Goal: Task Accomplishment & Management: Use online tool/utility

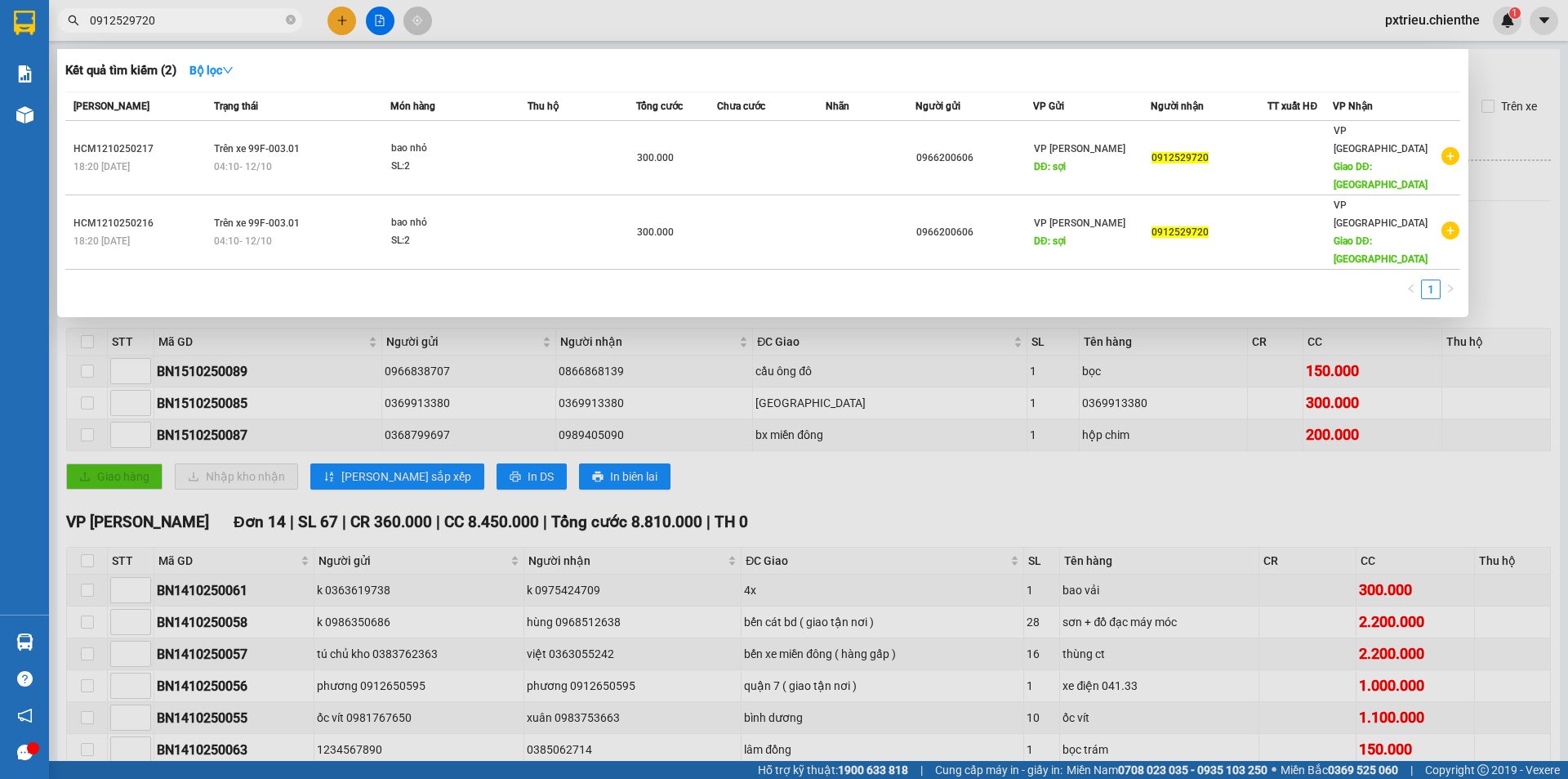
drag, startPoint x: 167, startPoint y: 22, endPoint x: 65, endPoint y: 18, distance: 102.1
click at [68, 18] on div "0912529720" at bounding box center [159, 21] width 318 height 25
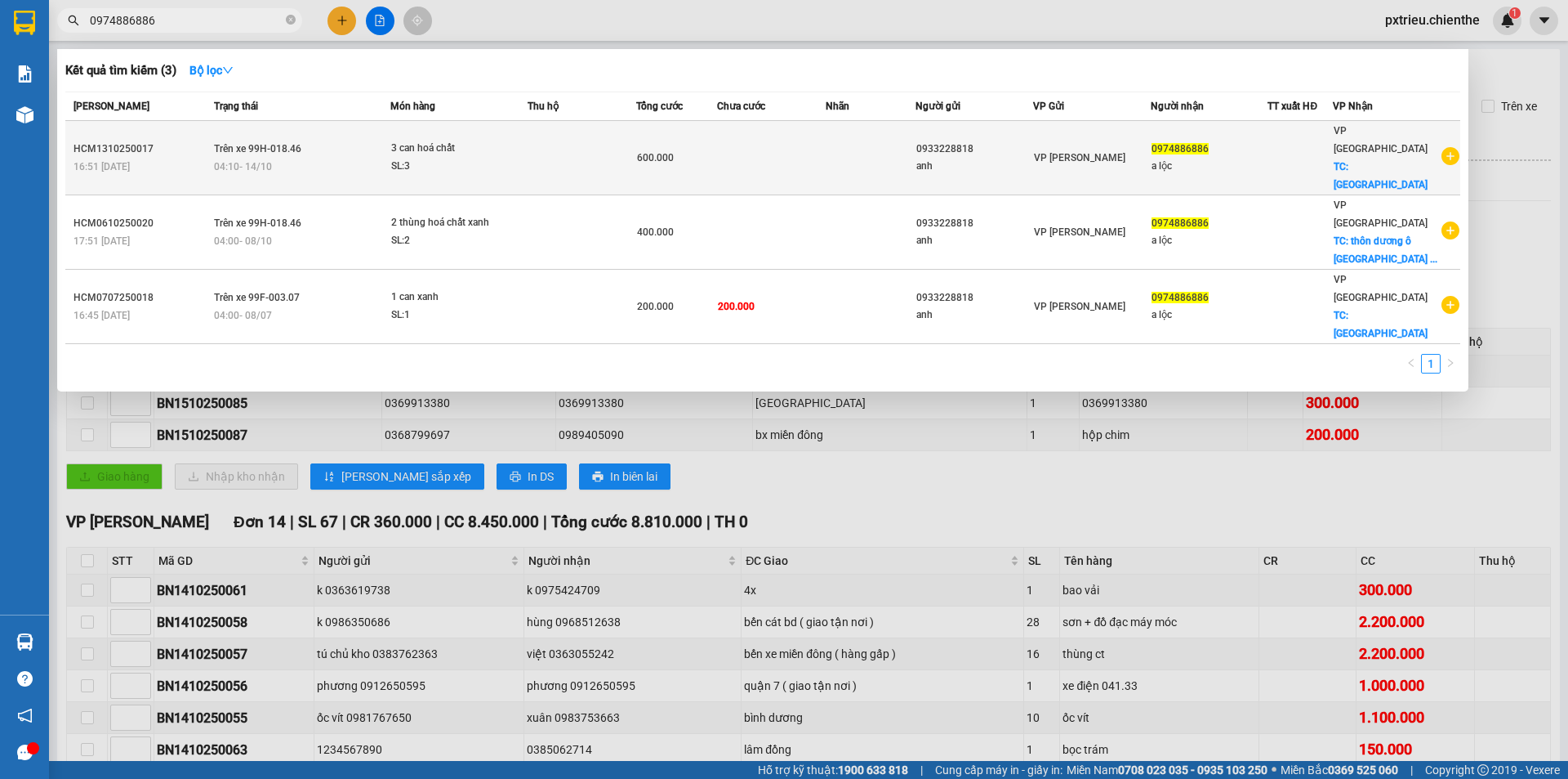
type input "0974886886"
click at [442, 158] on div "SL: 3" at bounding box center [452, 167] width 122 height 18
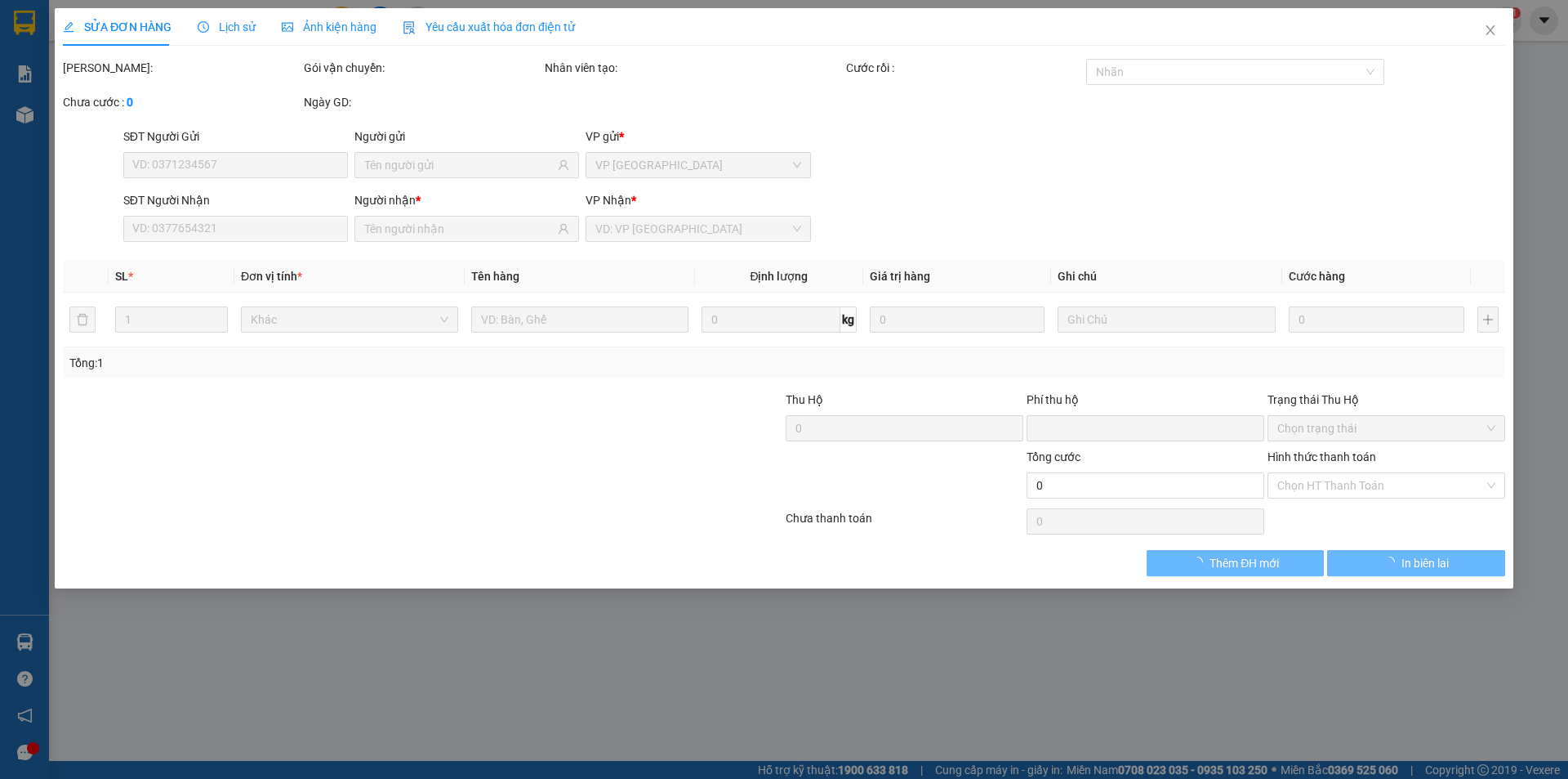
type input "0933228818"
type input "anh"
type input "0974886886"
type input "a lộc"
type input "0"
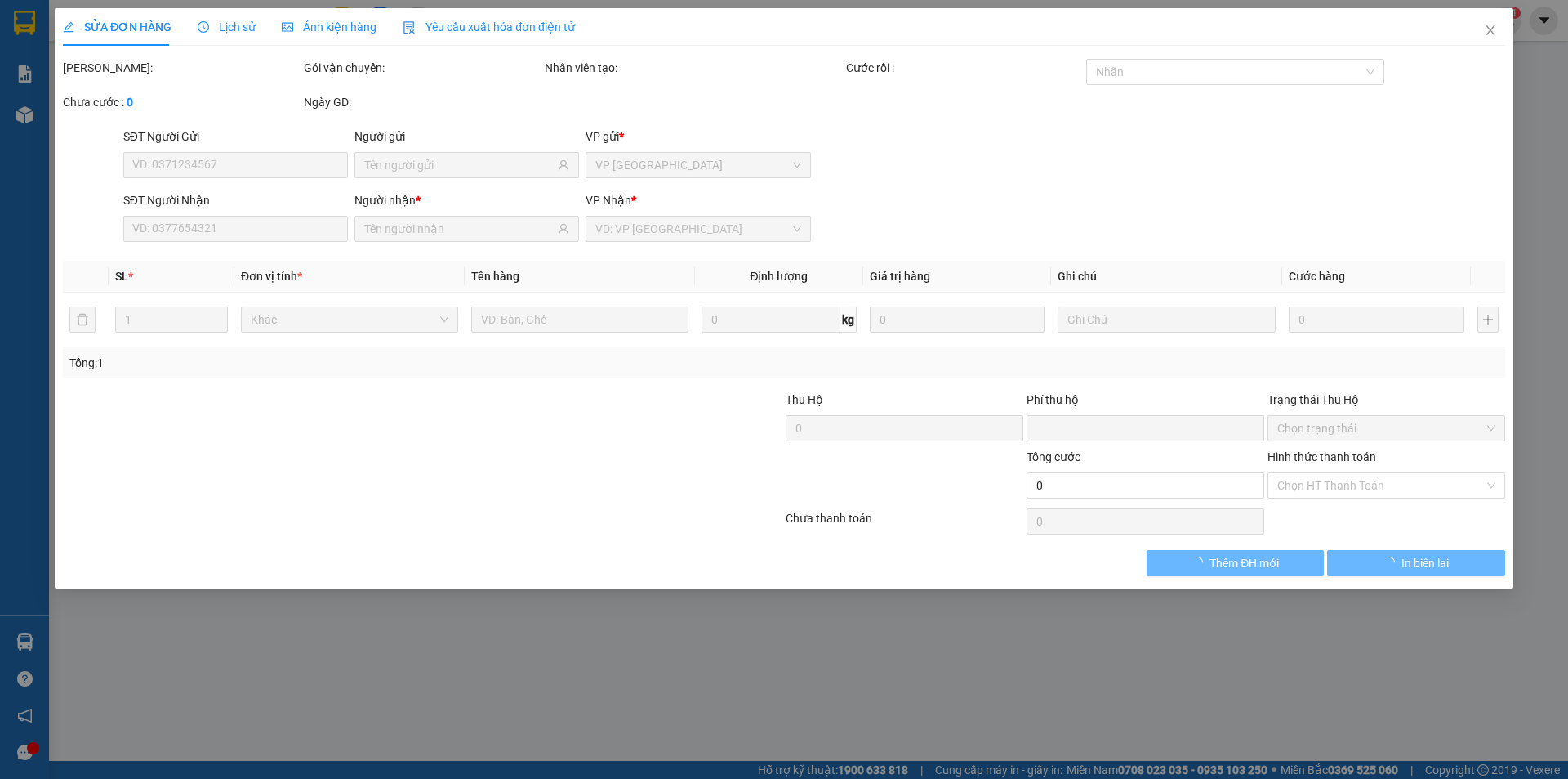
type input "600.000"
type input "0"
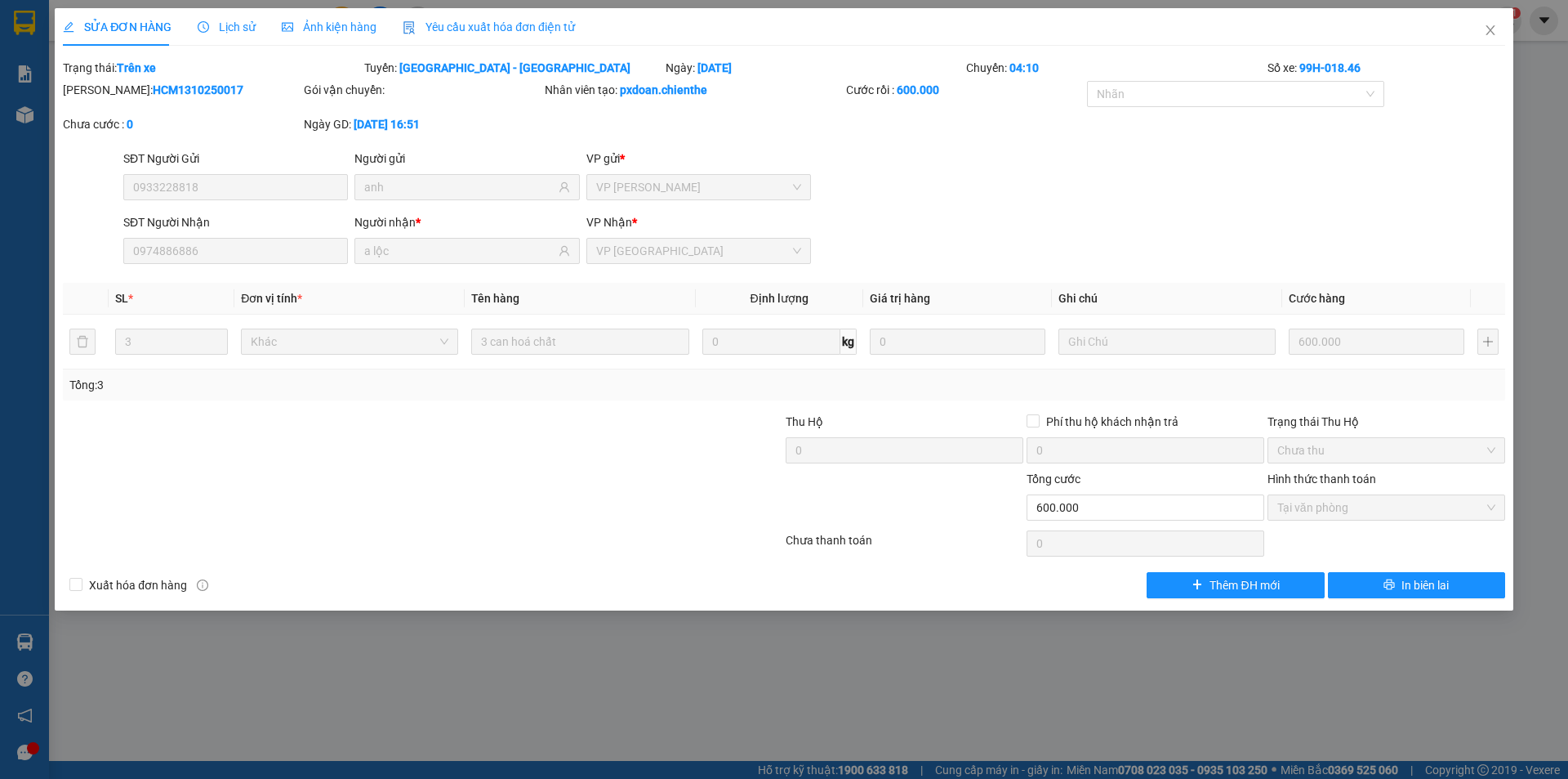
click at [355, 32] on span "Ảnh kiện hàng" at bounding box center [329, 27] width 95 height 13
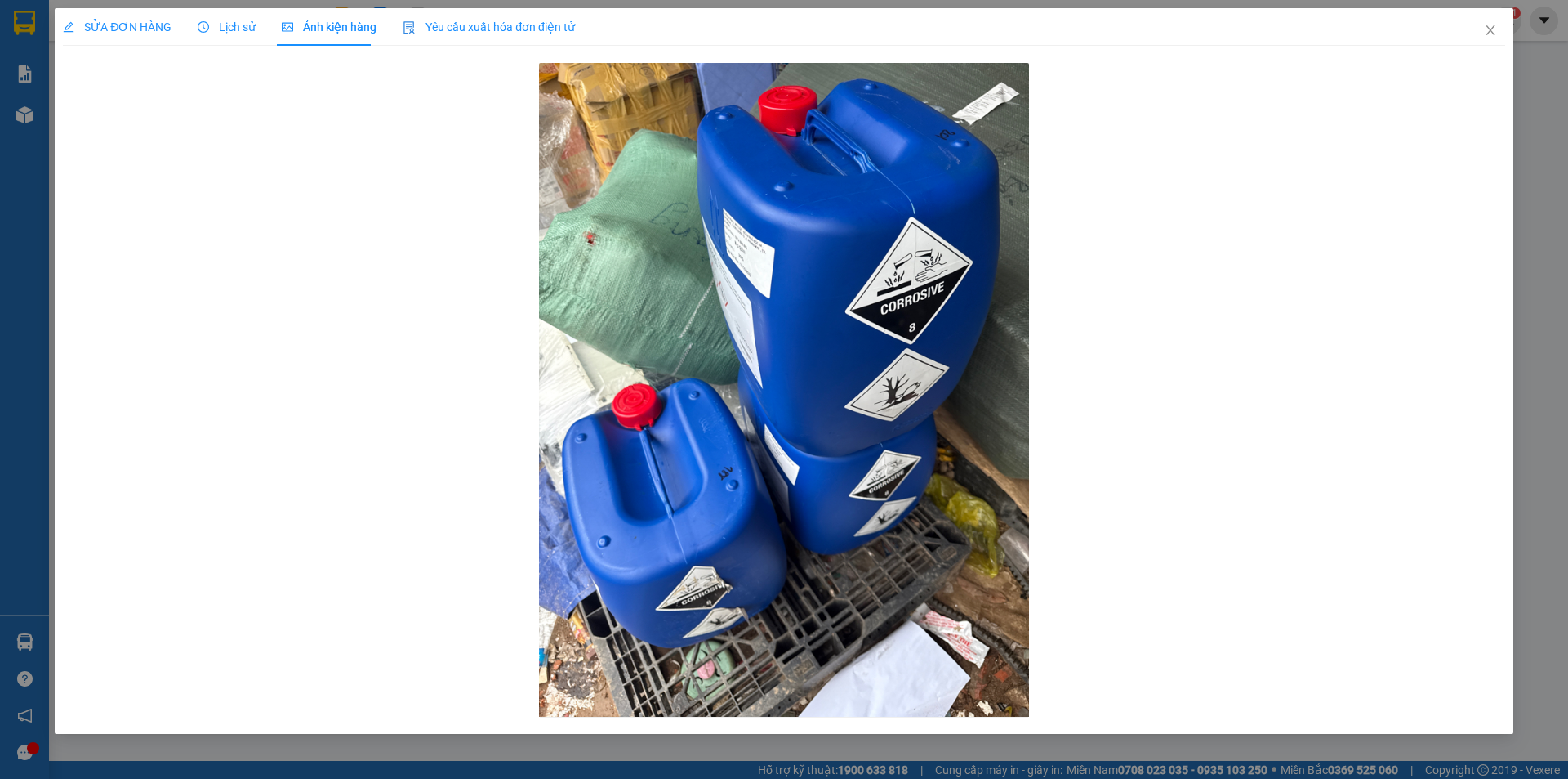
click at [238, 31] on span "Lịch sử" at bounding box center [226, 27] width 58 height 13
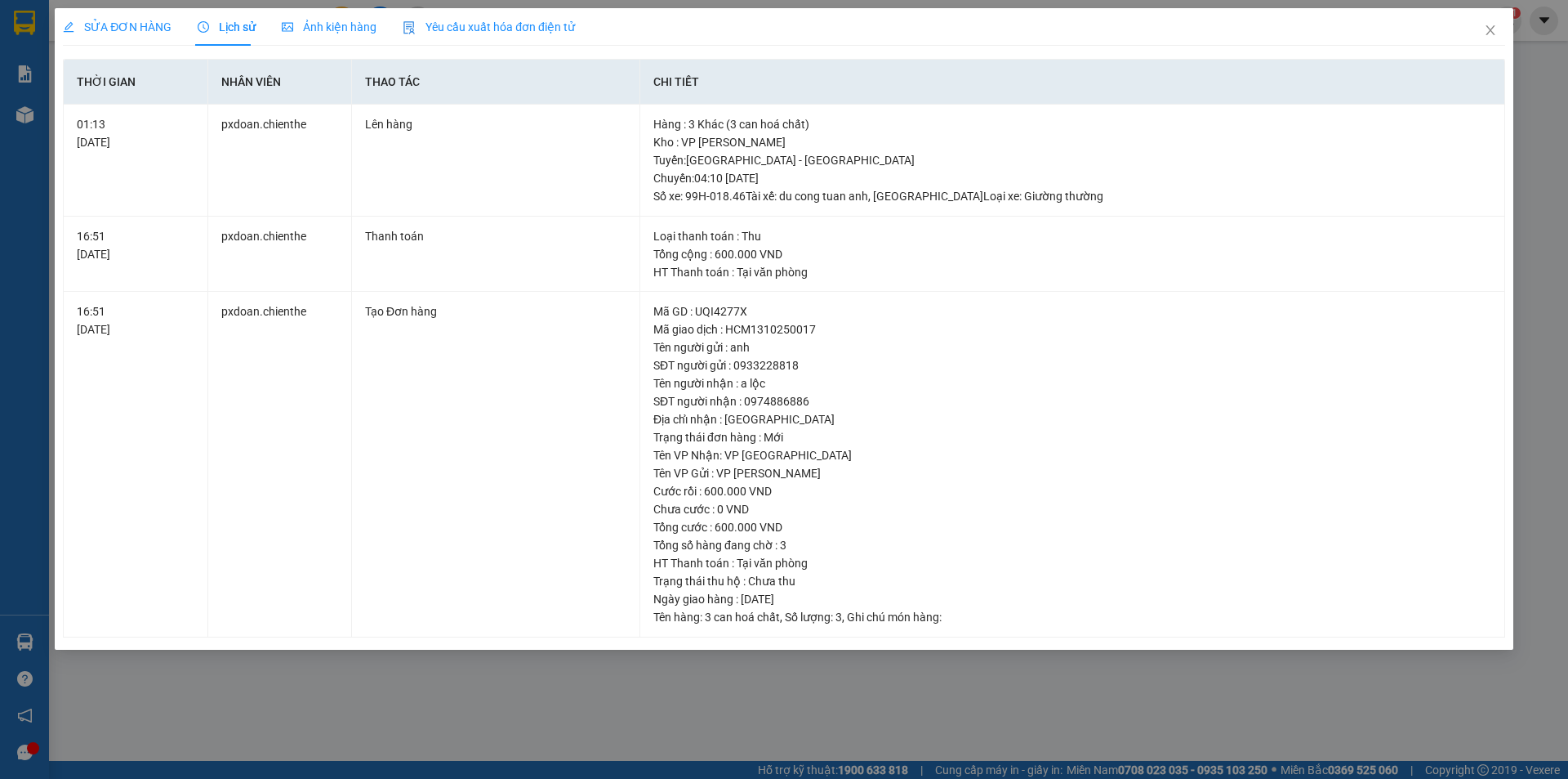
click at [236, 22] on span "Lịch sử" at bounding box center [226, 27] width 58 height 13
click at [328, 25] on span "Ảnh kiện hàng" at bounding box center [329, 27] width 95 height 13
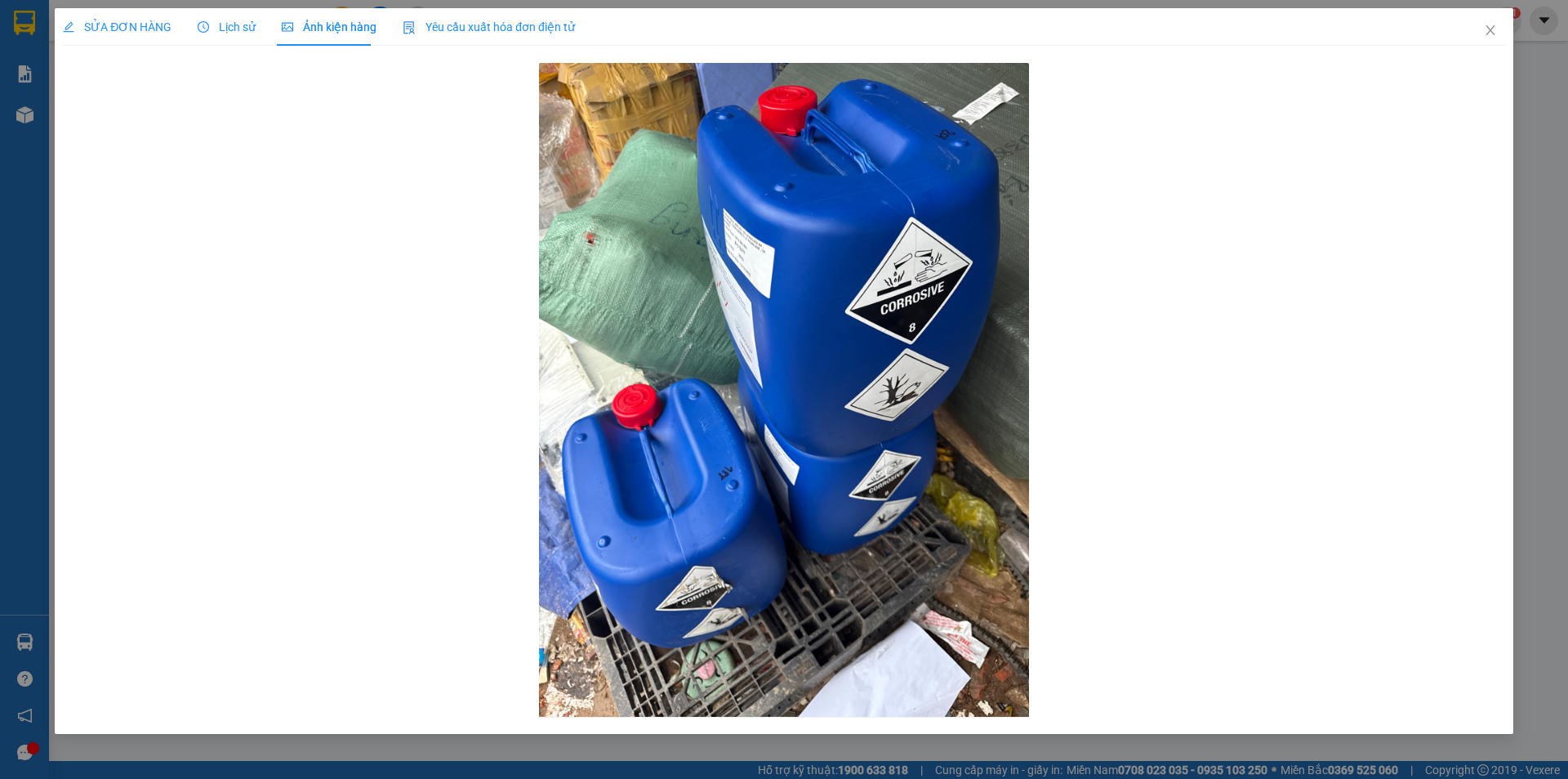
click at [240, 25] on span "Lịch sử" at bounding box center [226, 27] width 58 height 13
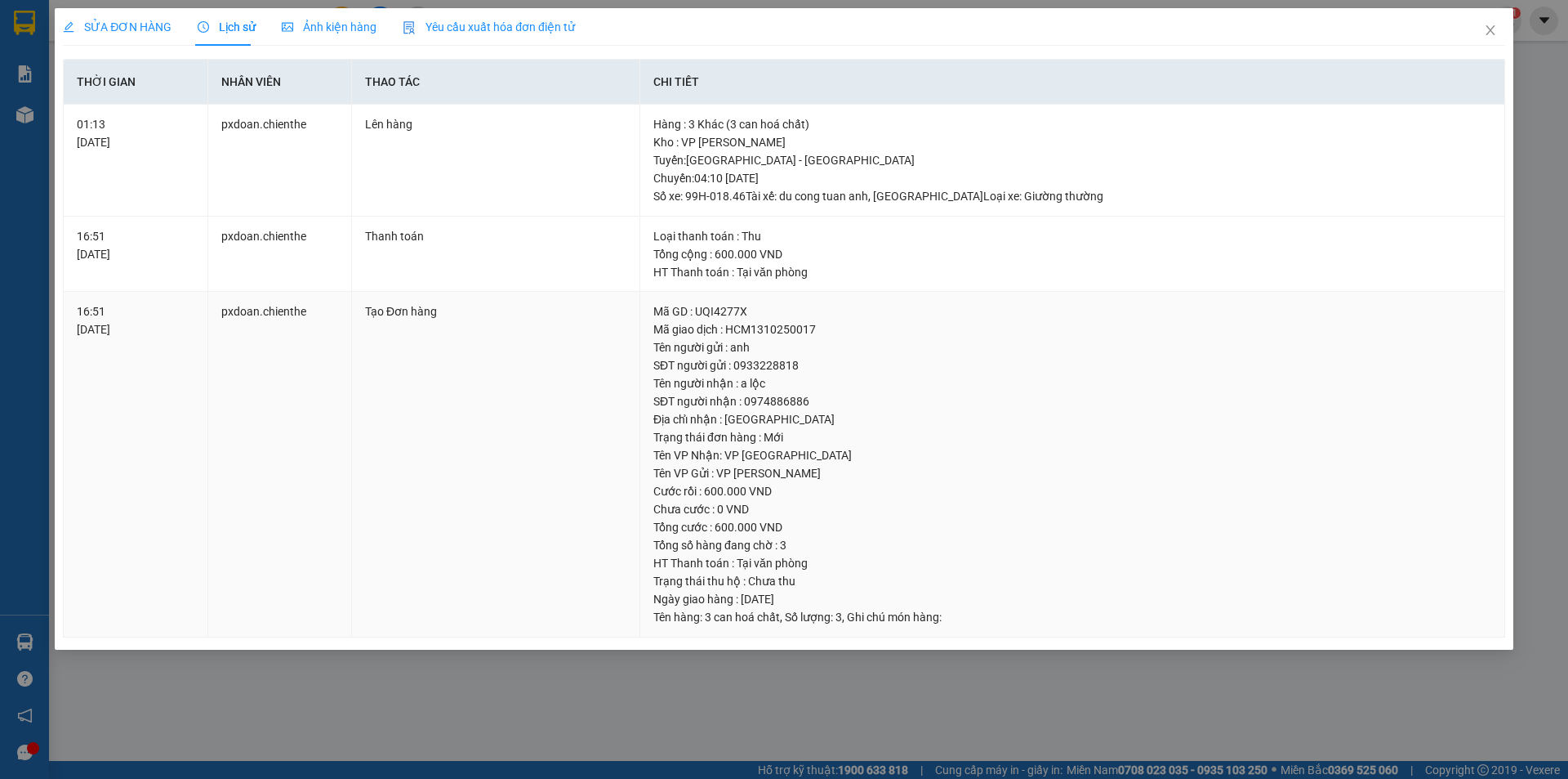
drag, startPoint x: 1424, startPoint y: 315, endPoint x: 1405, endPoint y: 312, distance: 19.2
click at [1424, 315] on div "Mã GD : UQI4277X" at bounding box center [1072, 312] width 838 height 18
click at [288, 124] on td "pxdoan.chienthe" at bounding box center [280, 160] width 144 height 112
click at [1485, 29] on icon "close" at bounding box center [1490, 31] width 13 height 13
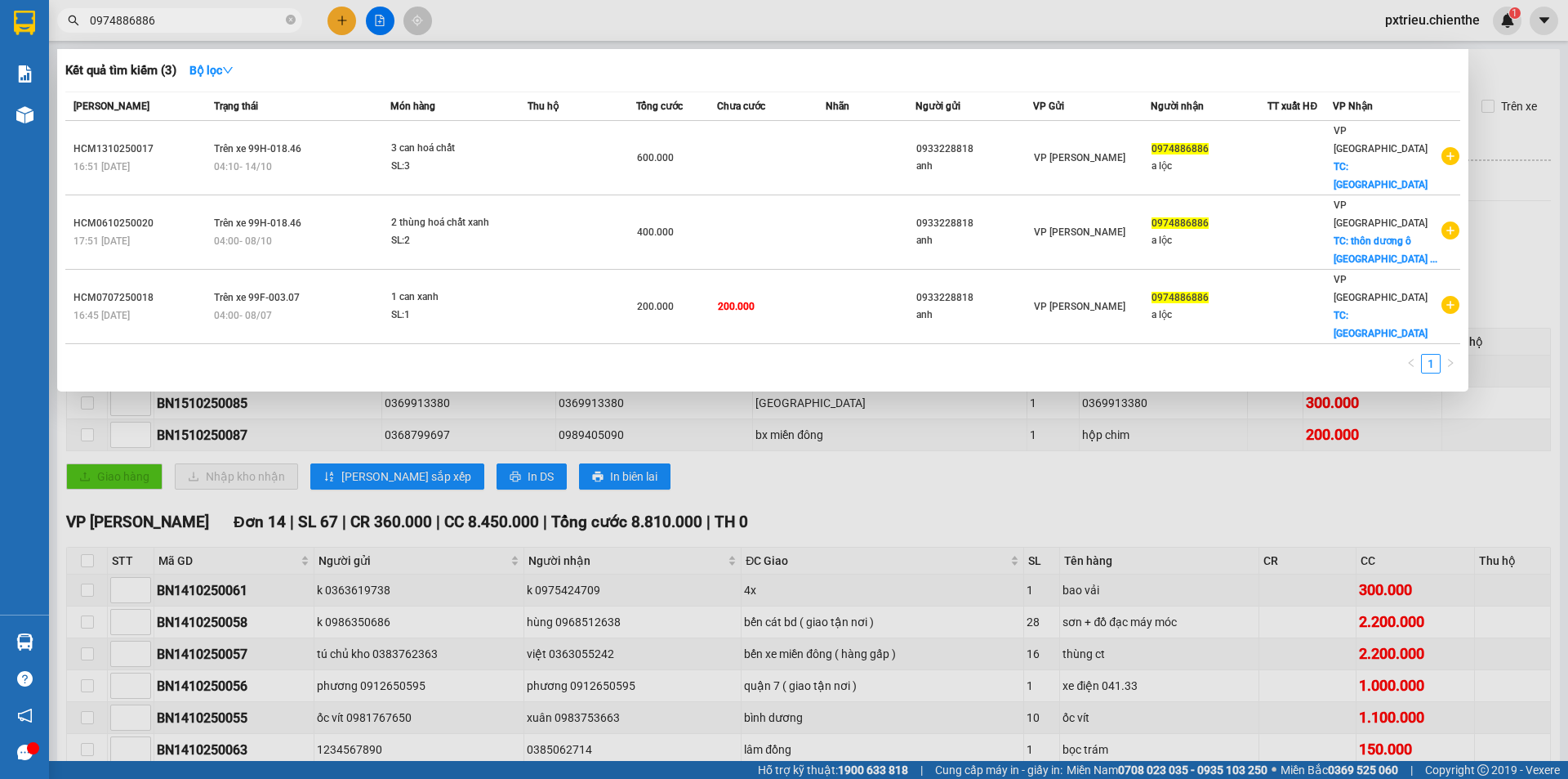
drag, startPoint x: 196, startPoint y: 20, endPoint x: 0, endPoint y: 26, distance: 196.1
click at [0, 18] on section "Kết quả tìm kiếm ( 3 ) Bộ lọc Mã ĐH Trạng thái Món hàng Thu hộ Tổng cước Chưa c…" at bounding box center [784, 390] width 1568 height 779
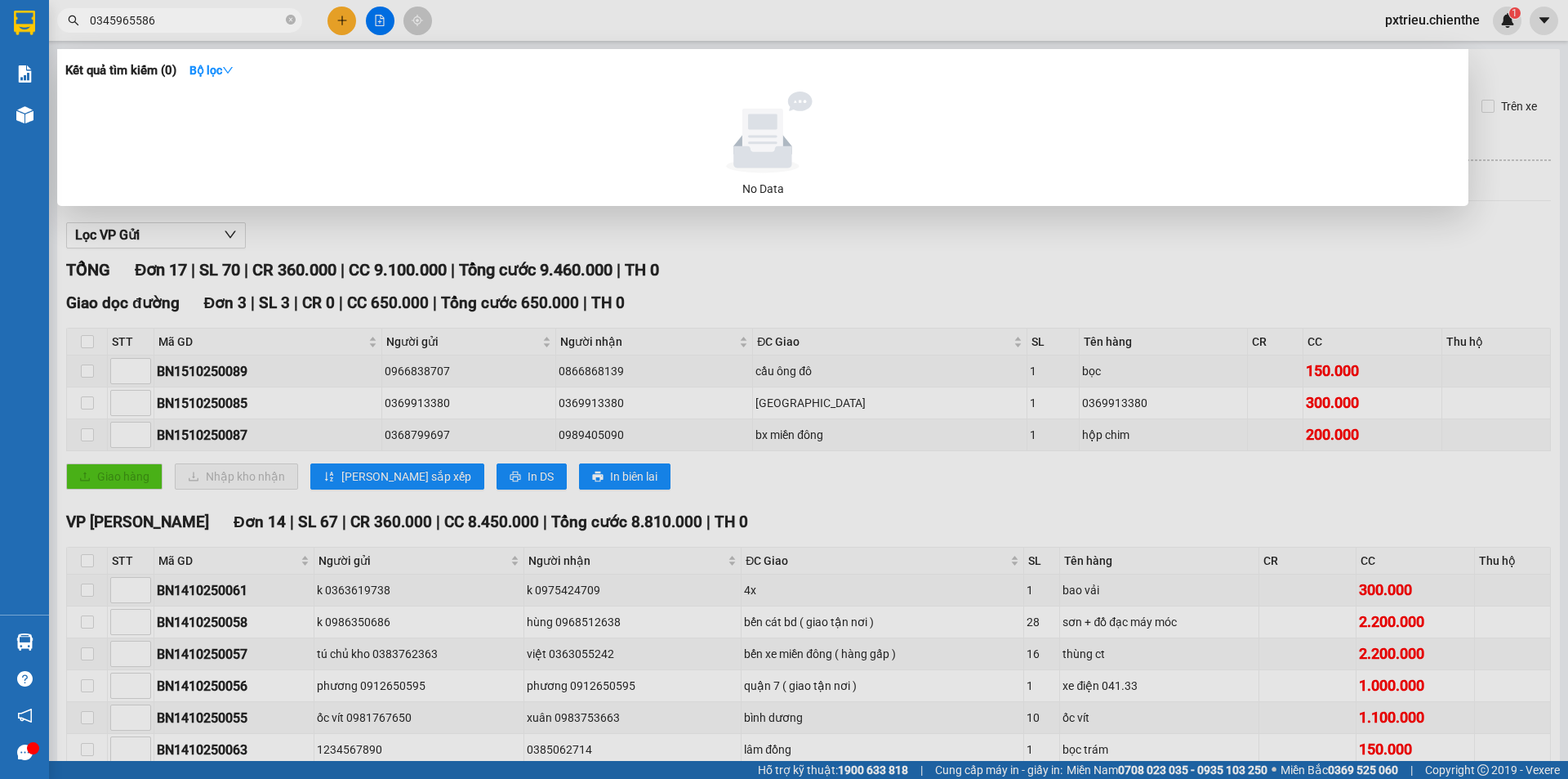
type input "0345965586"
click at [0, 21] on div "Kết quả tìm kiếm ( 0 ) Bộ lọc No Data" at bounding box center [0, 21] width 0 height 0
drag, startPoint x: 176, startPoint y: 22, endPoint x: 157, endPoint y: 49, distance: 33.0
click at [92, 21] on input "0345965586" at bounding box center [186, 21] width 193 height 18
click at [156, 20] on input "0345965586" at bounding box center [186, 21] width 193 height 18
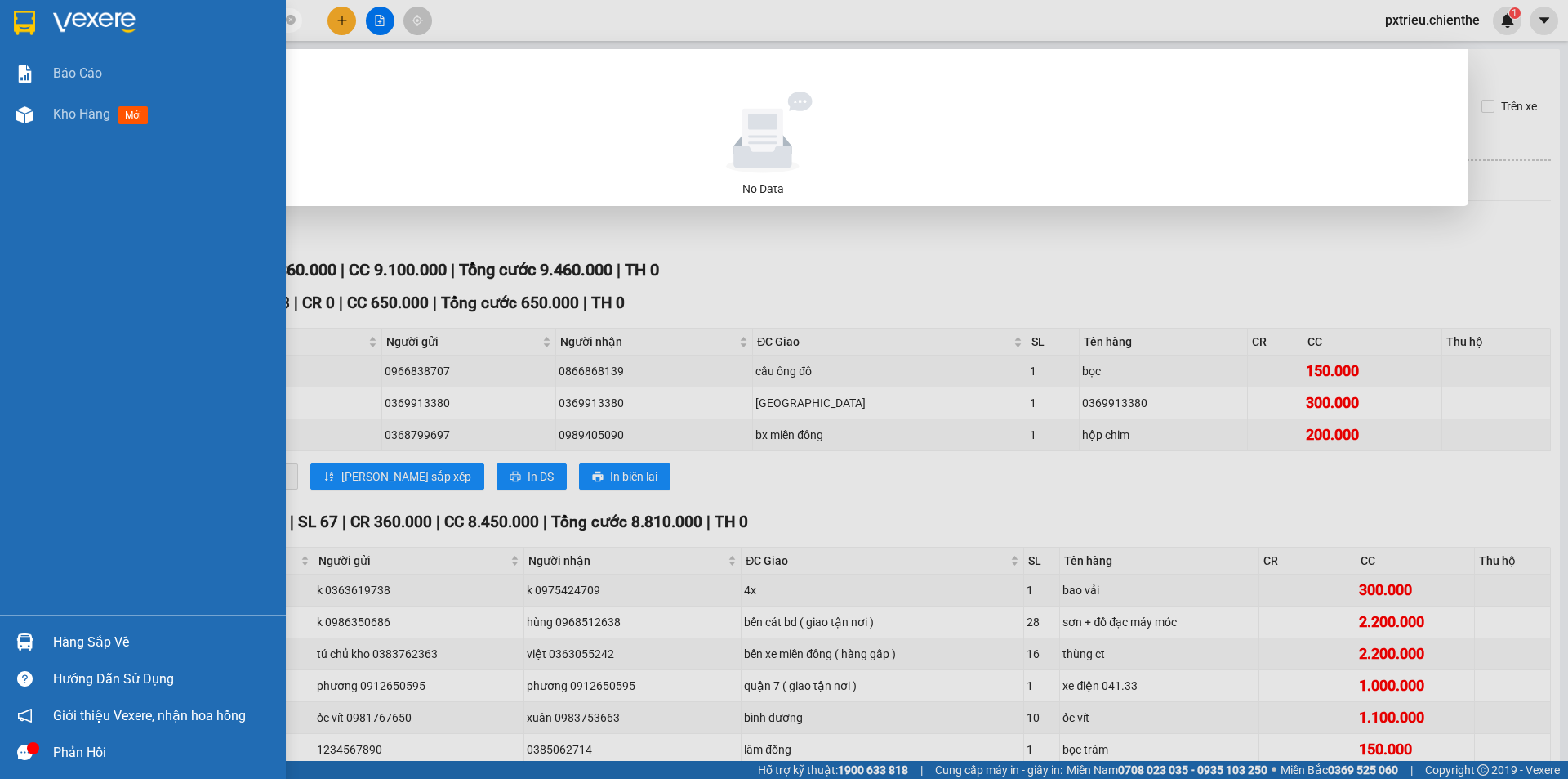
drag, startPoint x: 156, startPoint y: 20, endPoint x: 12, endPoint y: 32, distance: 144.5
click at [12, 32] on section "Kết quả tìm kiếm ( 0 ) Bộ lọc No Data 0345965586 pxtrieu.chienthe 1 Báo cáo Kho…" at bounding box center [784, 390] width 1568 height 779
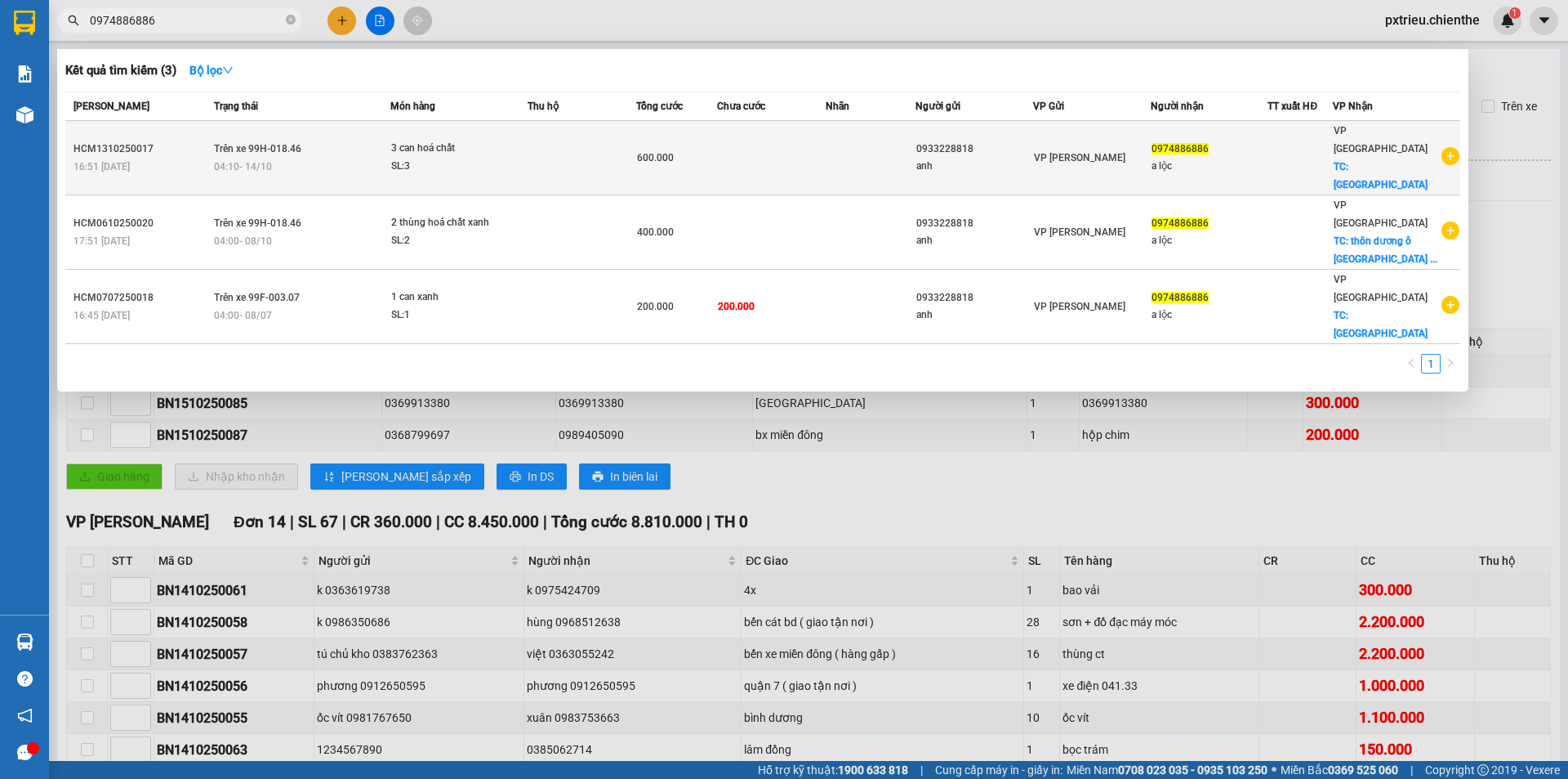
type input "0974886886"
click at [328, 136] on td "Trên xe 99H-018.46 04:10 [DATE]" at bounding box center [300, 158] width 180 height 74
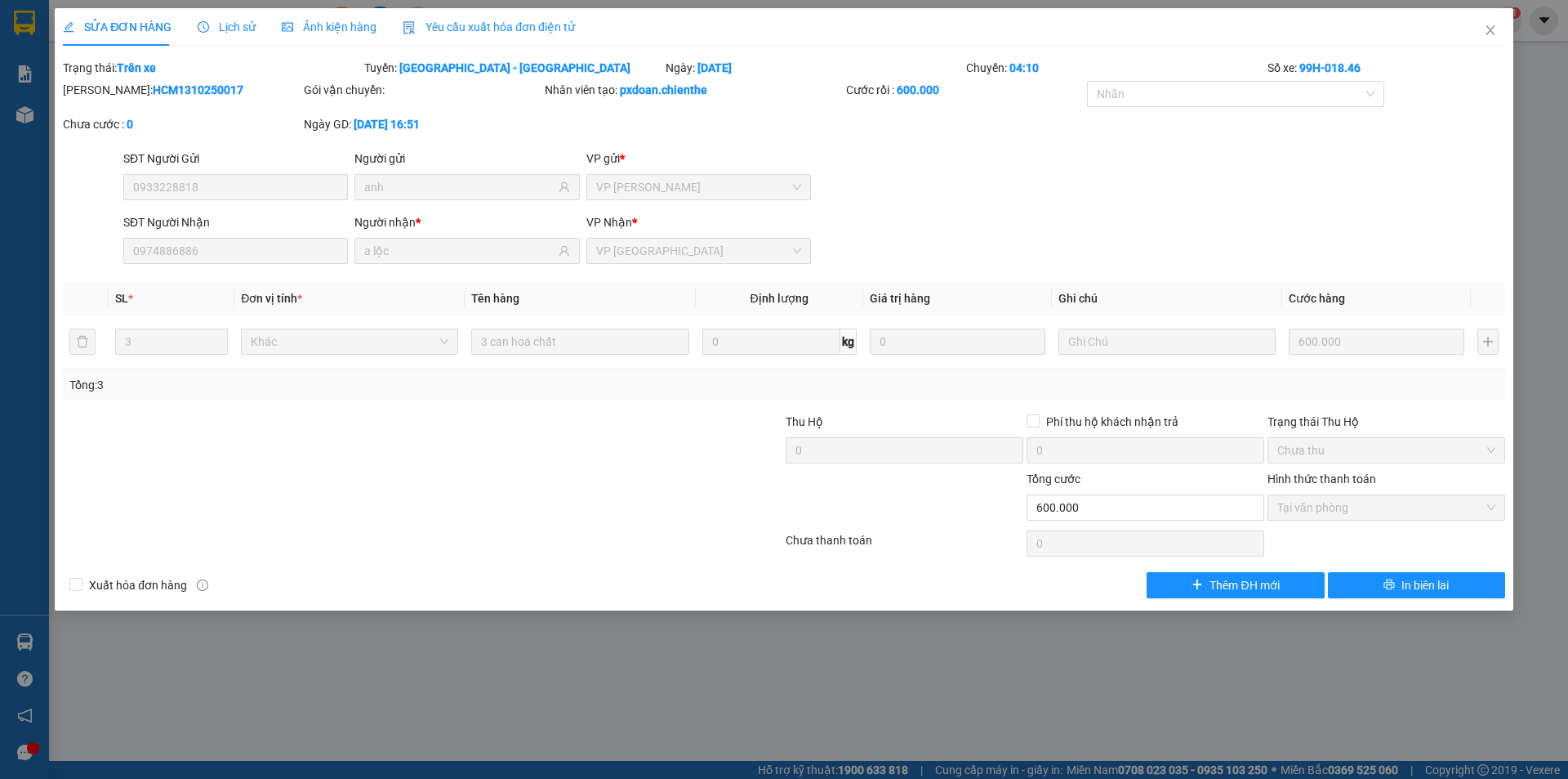
type input "0933228818"
type input "anh"
type input "0974886886"
type input "a lộc"
type input "0"
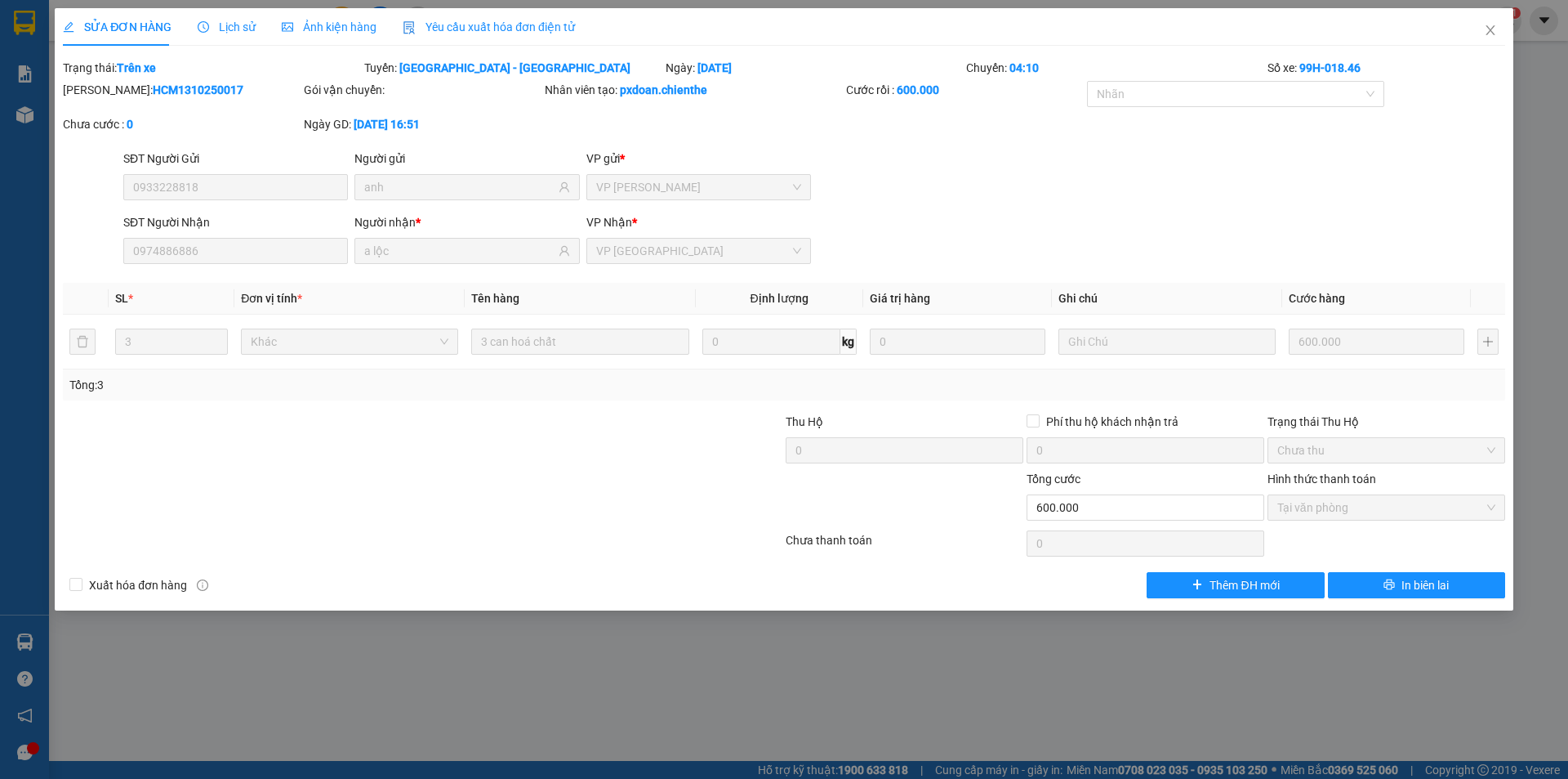
type input "600.000"
type input "0"
click at [354, 29] on span "Ảnh kiện hàng" at bounding box center [329, 27] width 95 height 13
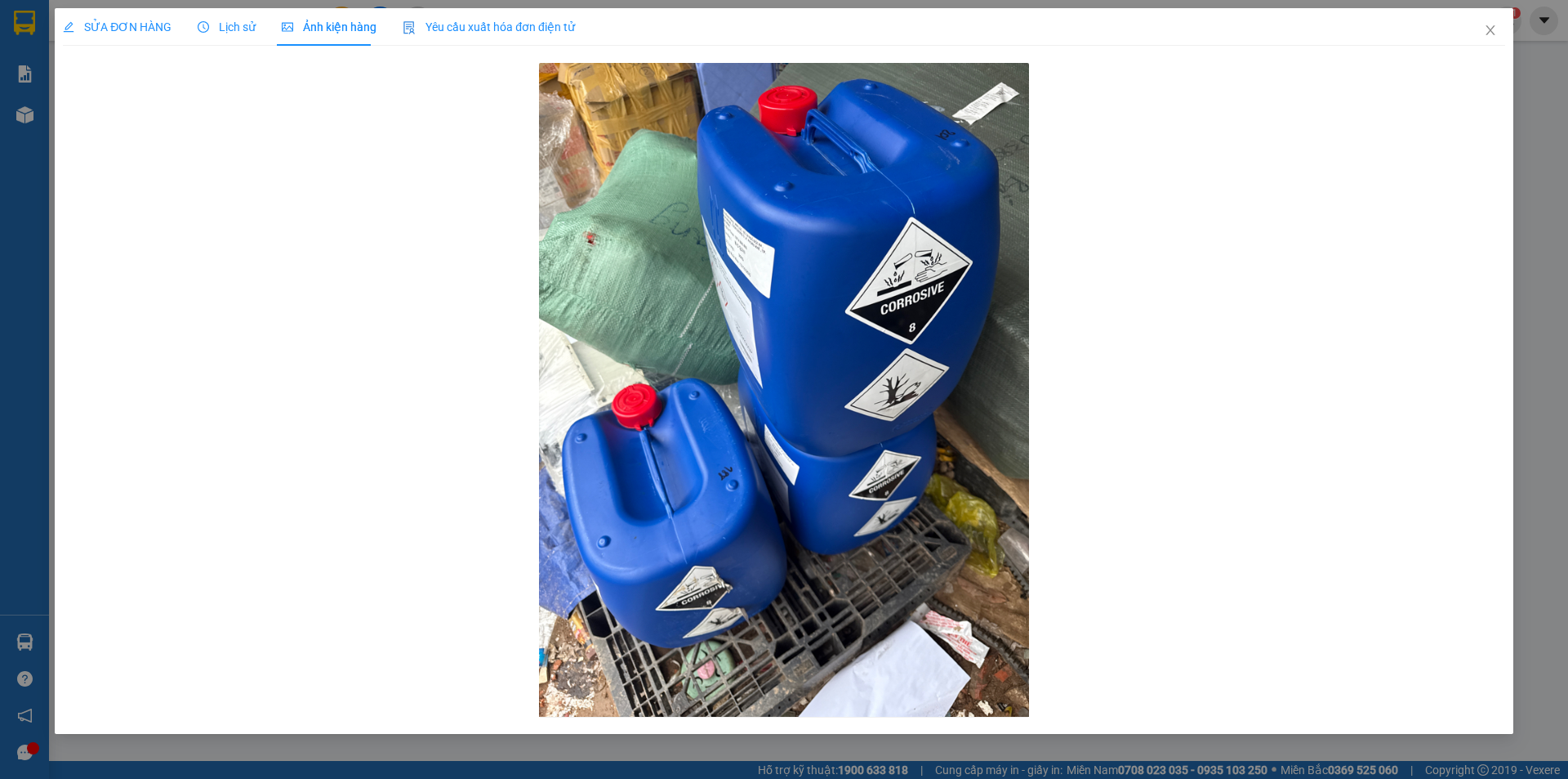
click at [237, 29] on span "Lịch sử" at bounding box center [226, 27] width 58 height 13
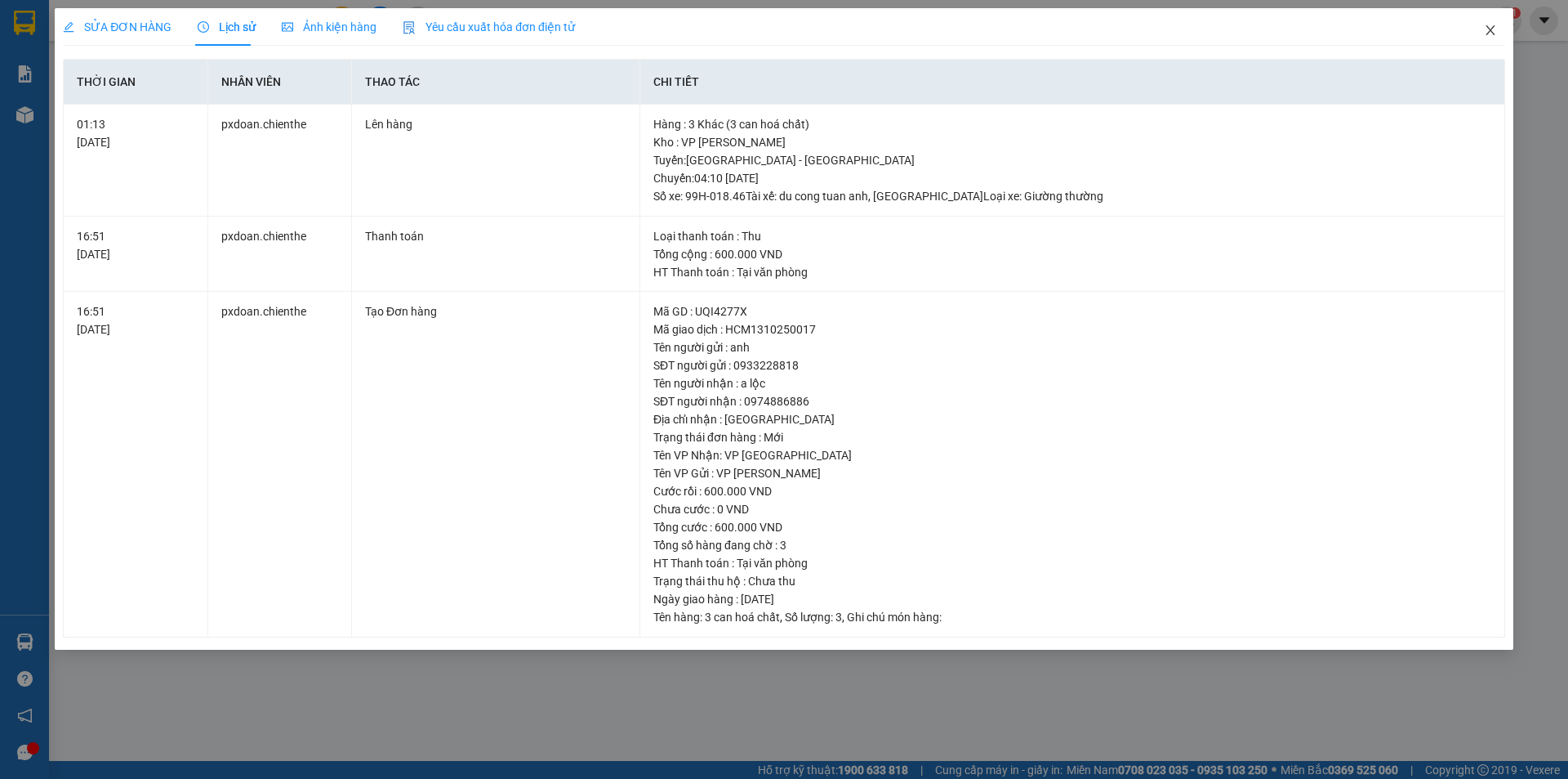
click at [1471, 28] on span "Close" at bounding box center [1489, 31] width 45 height 45
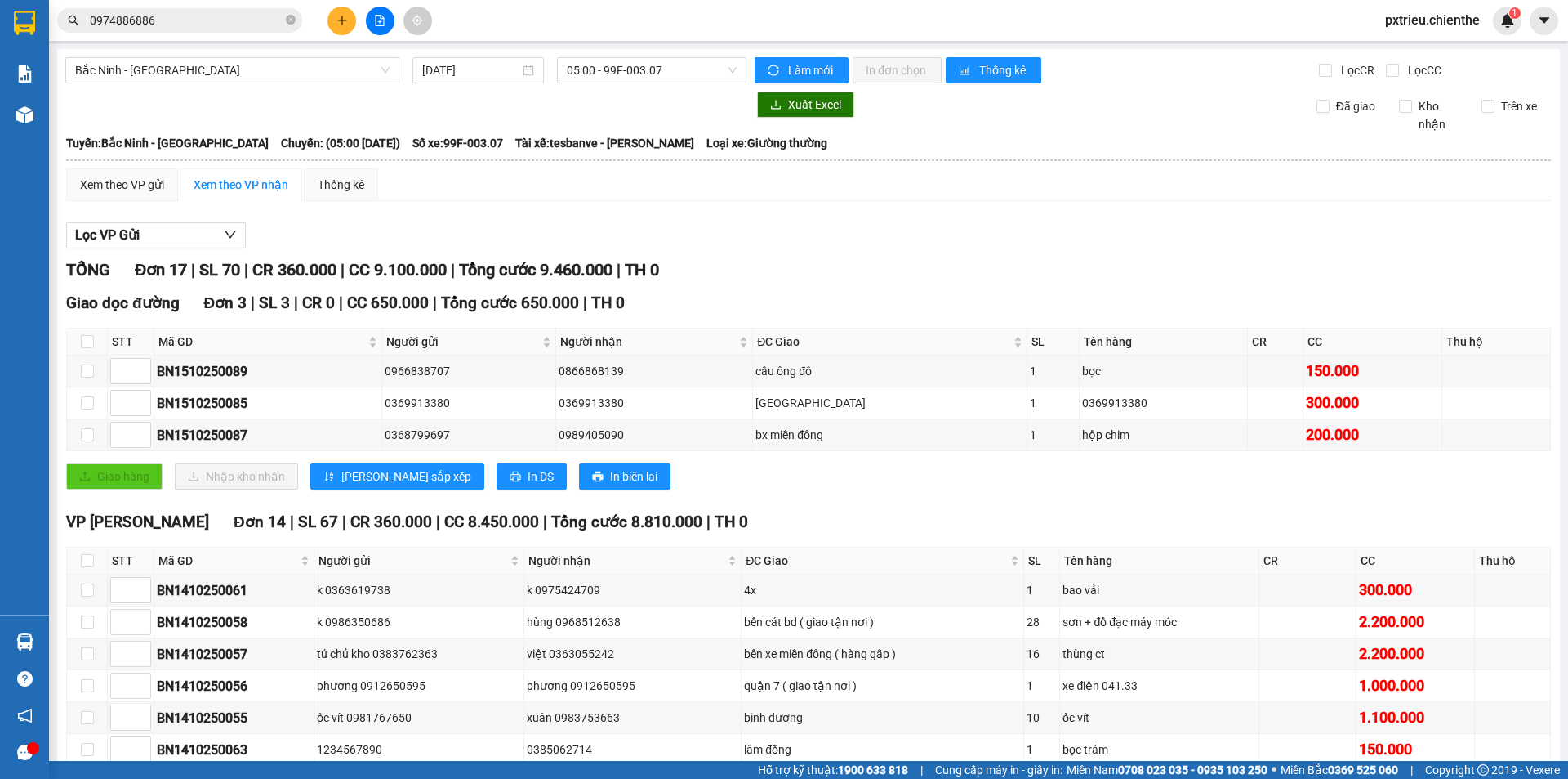
click at [1483, 28] on span "pxtrieu.chienthe" at bounding box center [1432, 20] width 121 height 21
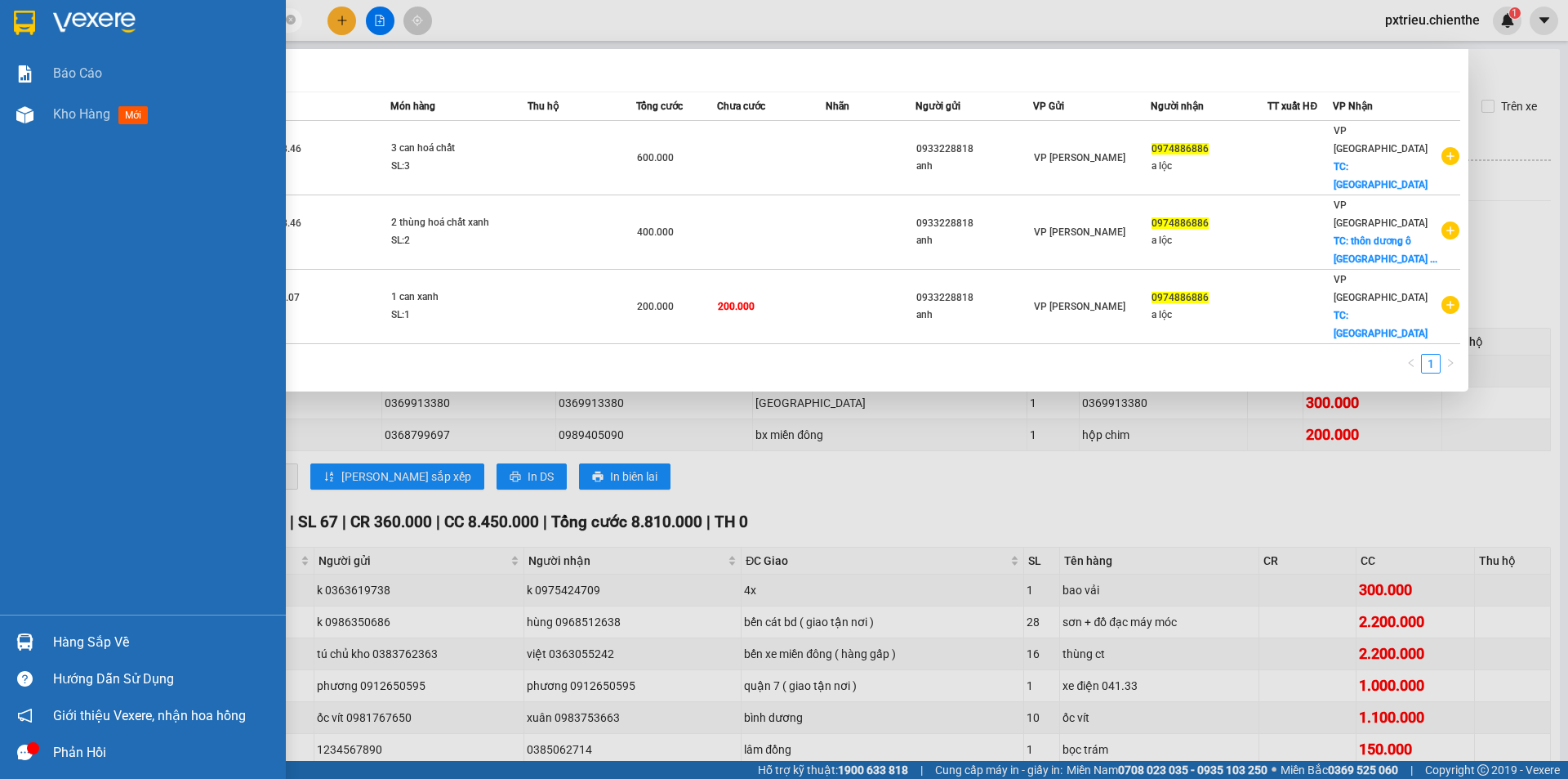
drag, startPoint x: 162, startPoint y: 17, endPoint x: 39, endPoint y: 24, distance: 123.2
click at [34, 28] on section "Kết quả tìm kiếm ( 3 ) Bộ lọc Mã ĐH Trạng thái Món hàng Thu hộ Tổng cước Chưa c…" at bounding box center [784, 390] width 1568 height 779
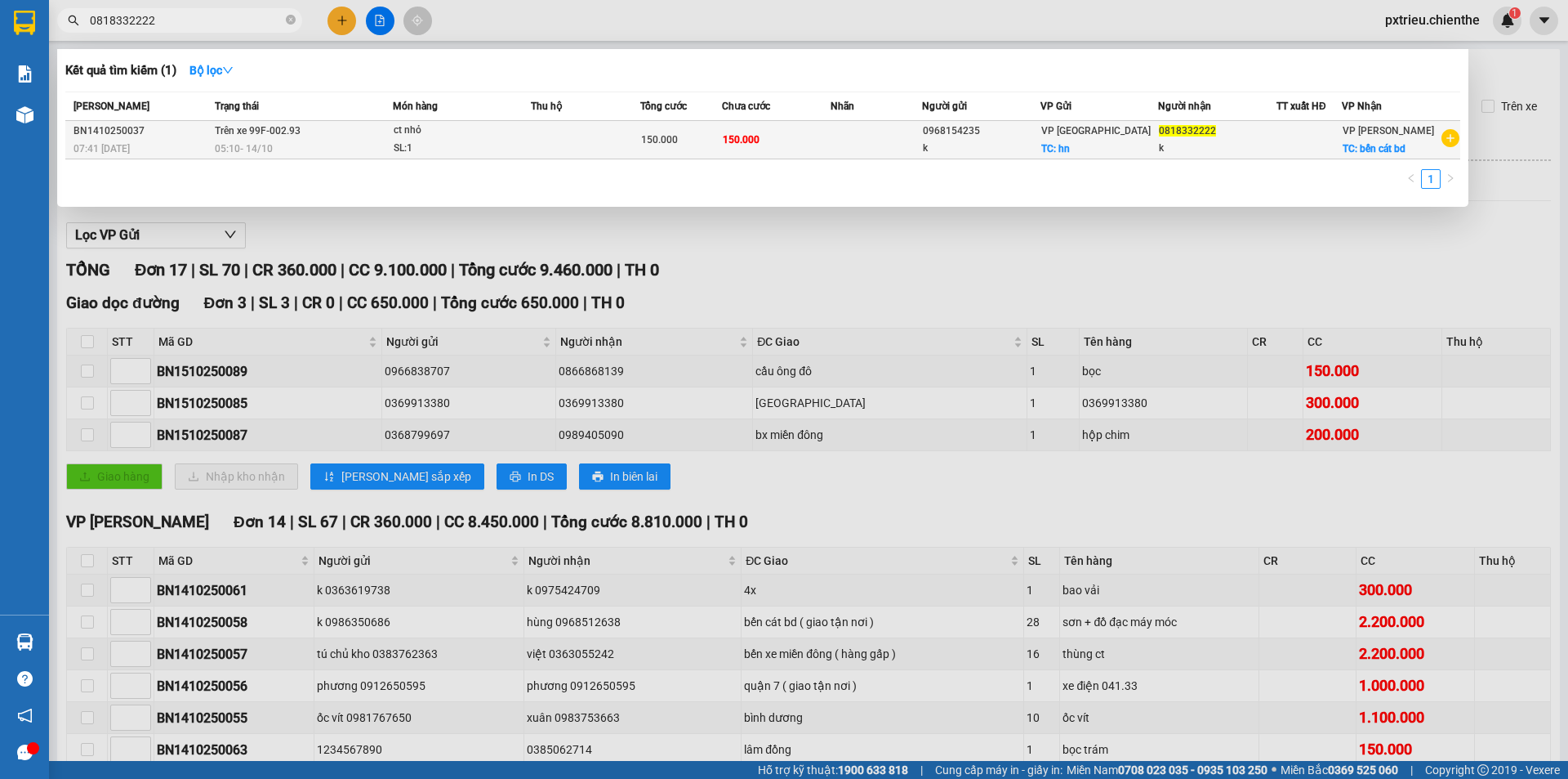
type input "0818332222"
click at [536, 140] on td at bounding box center [585, 140] width 109 height 38
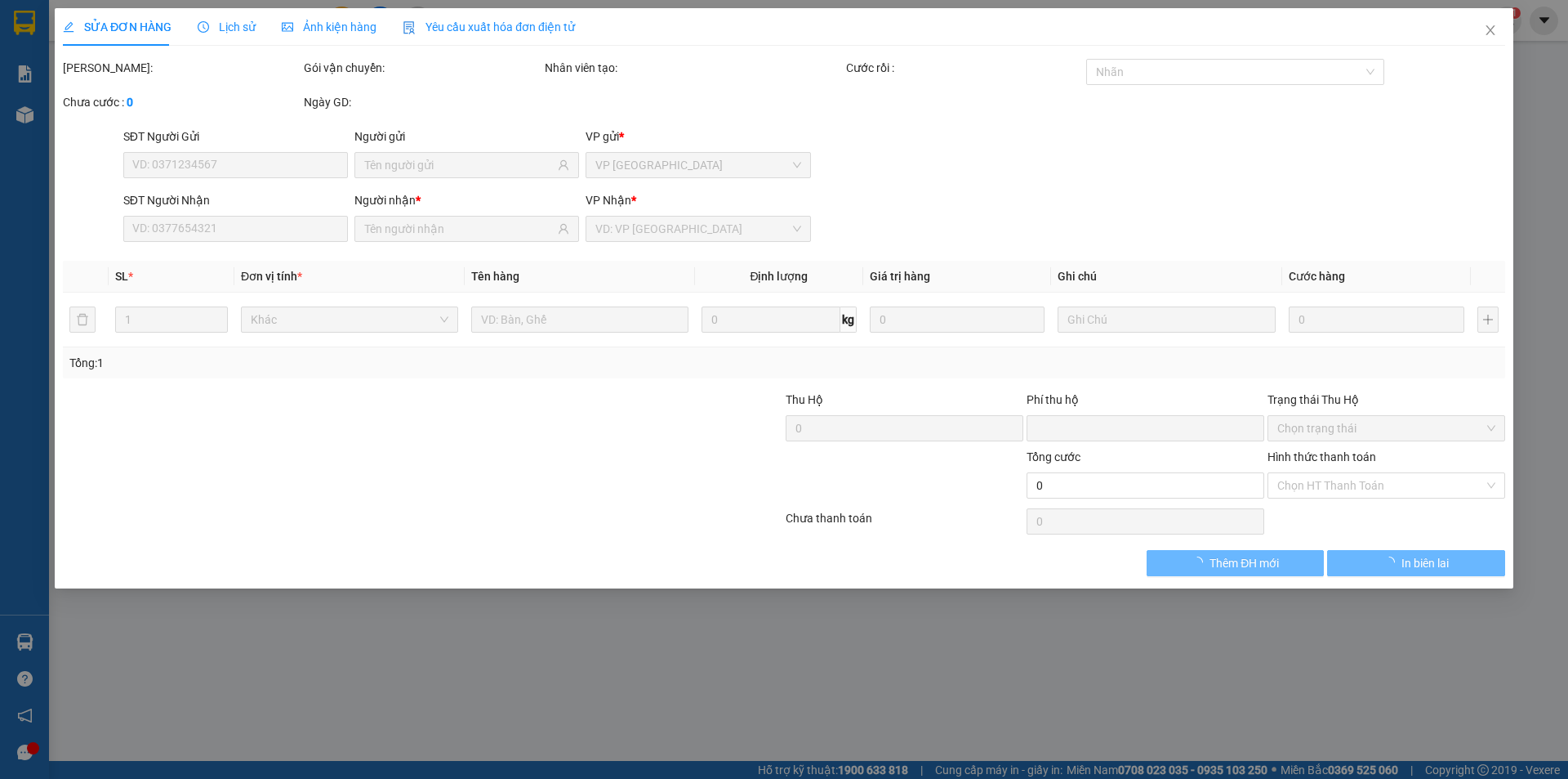
type input "0968154235"
type input "k"
type input "0818332222"
type input "k"
type input "0"
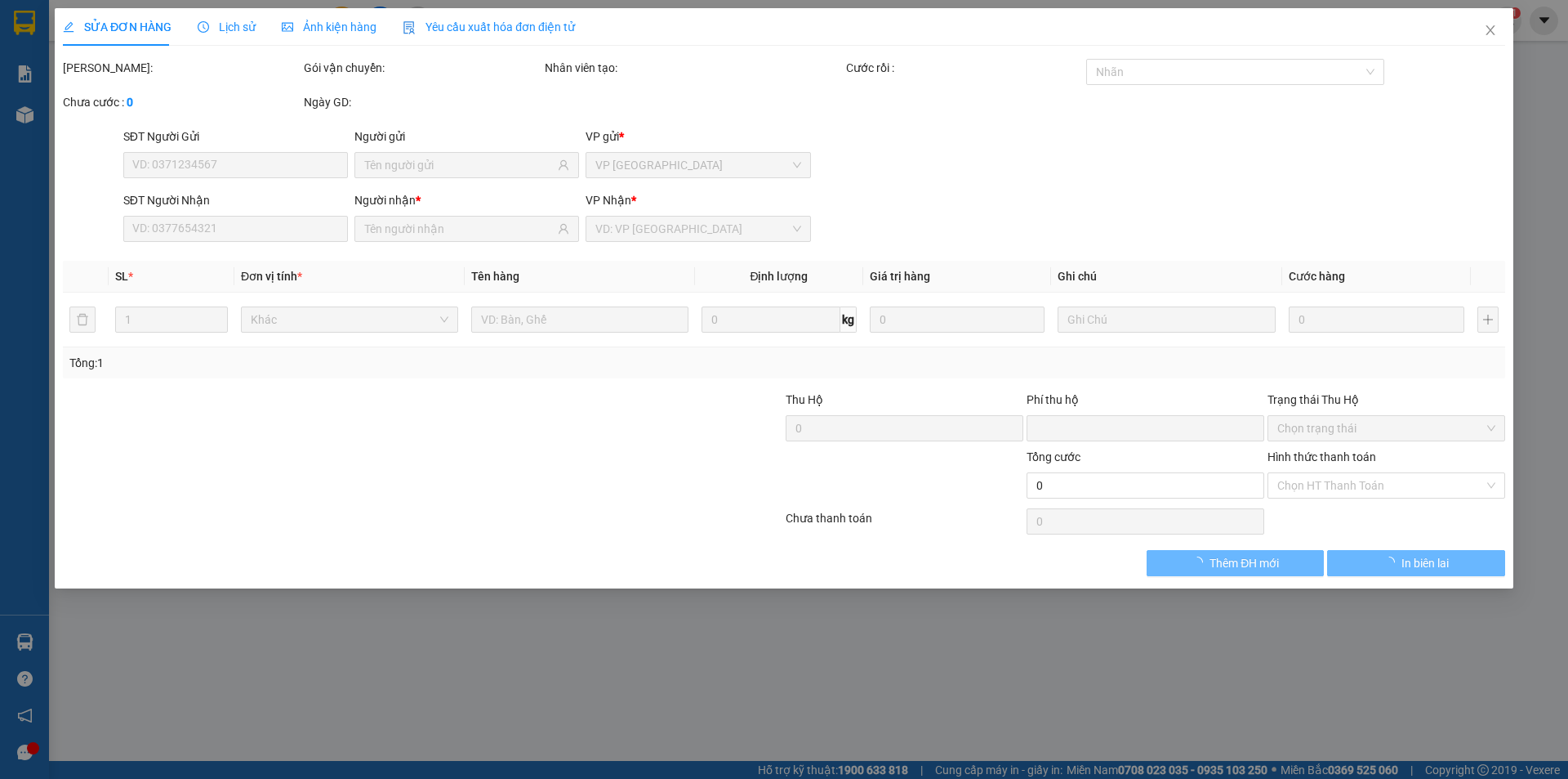
type input "150.000"
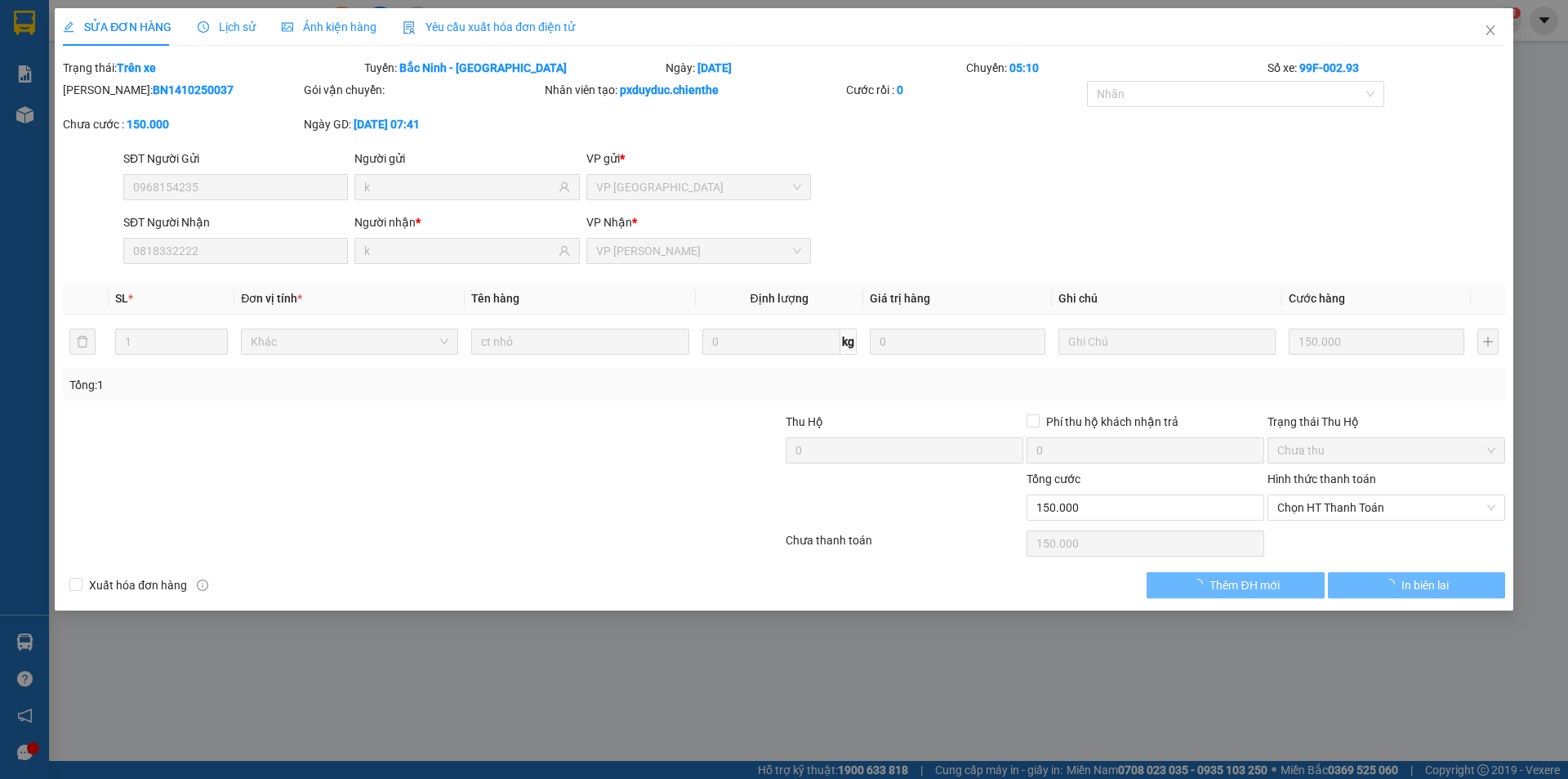
click at [317, 22] on span "Ảnh kiện hàng" at bounding box center [329, 27] width 95 height 13
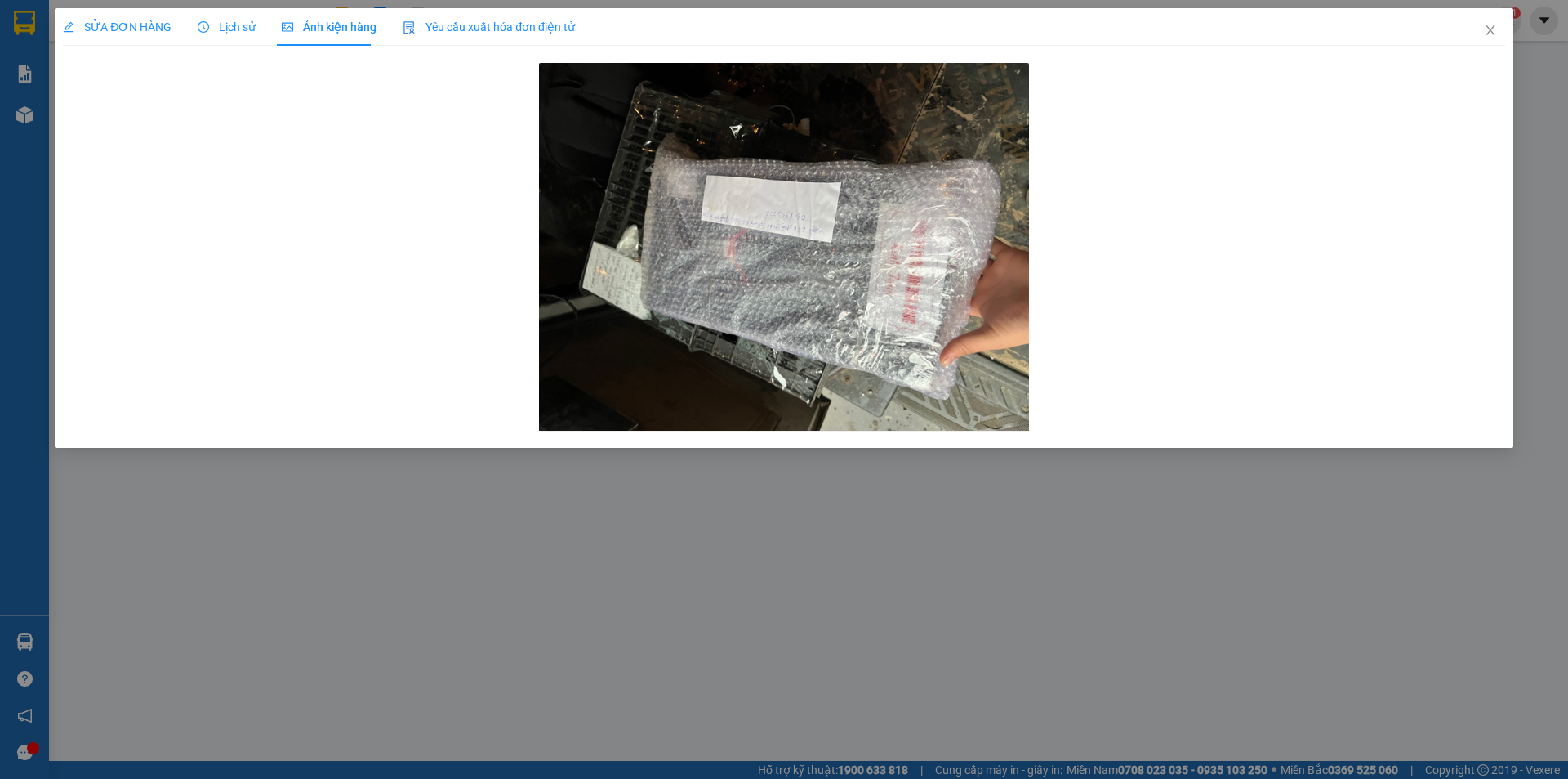
click at [225, 22] on span "Lịch sử" at bounding box center [226, 27] width 58 height 13
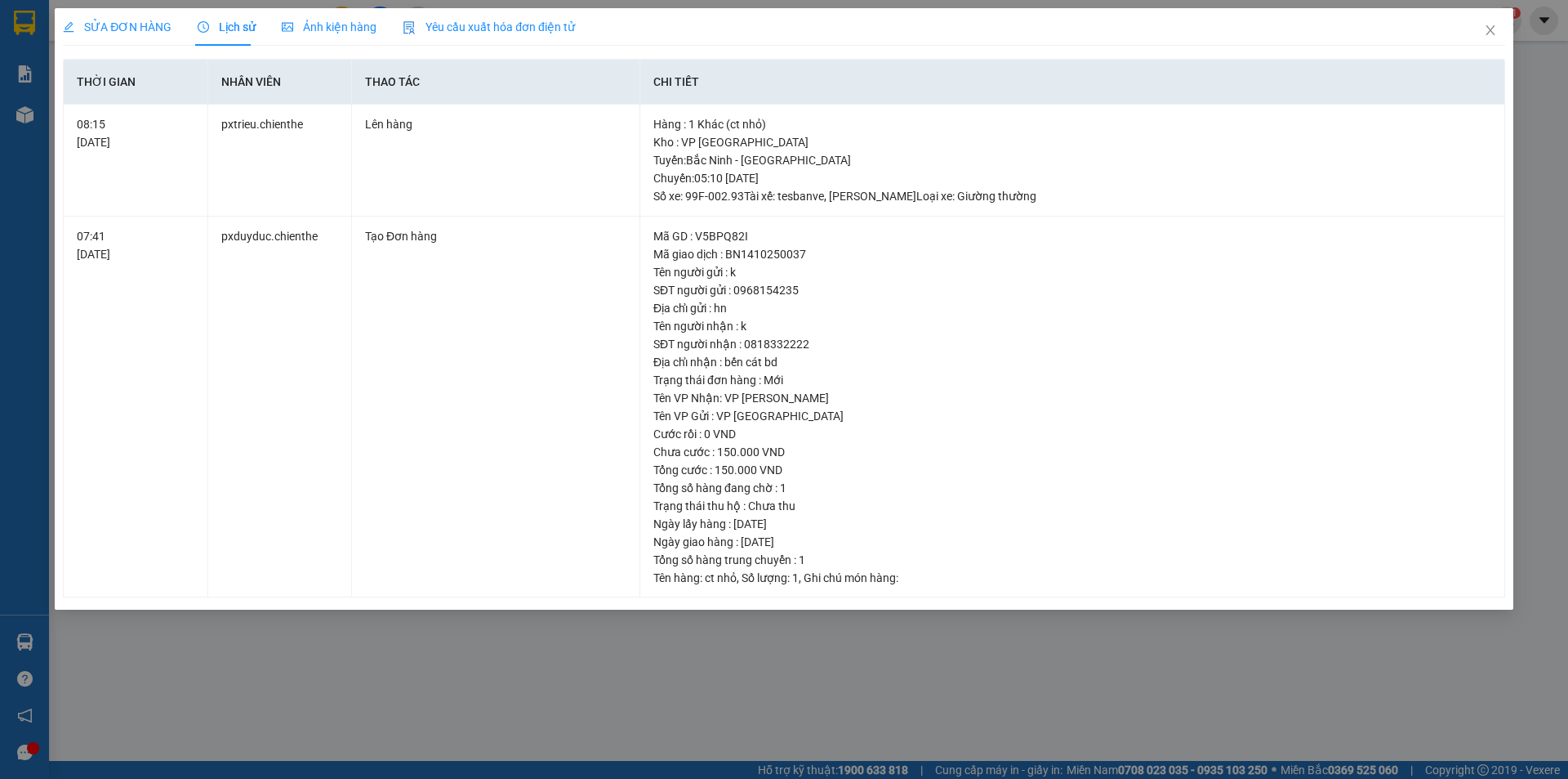
click at [320, 30] on span "Ảnh kiện hàng" at bounding box center [329, 27] width 95 height 13
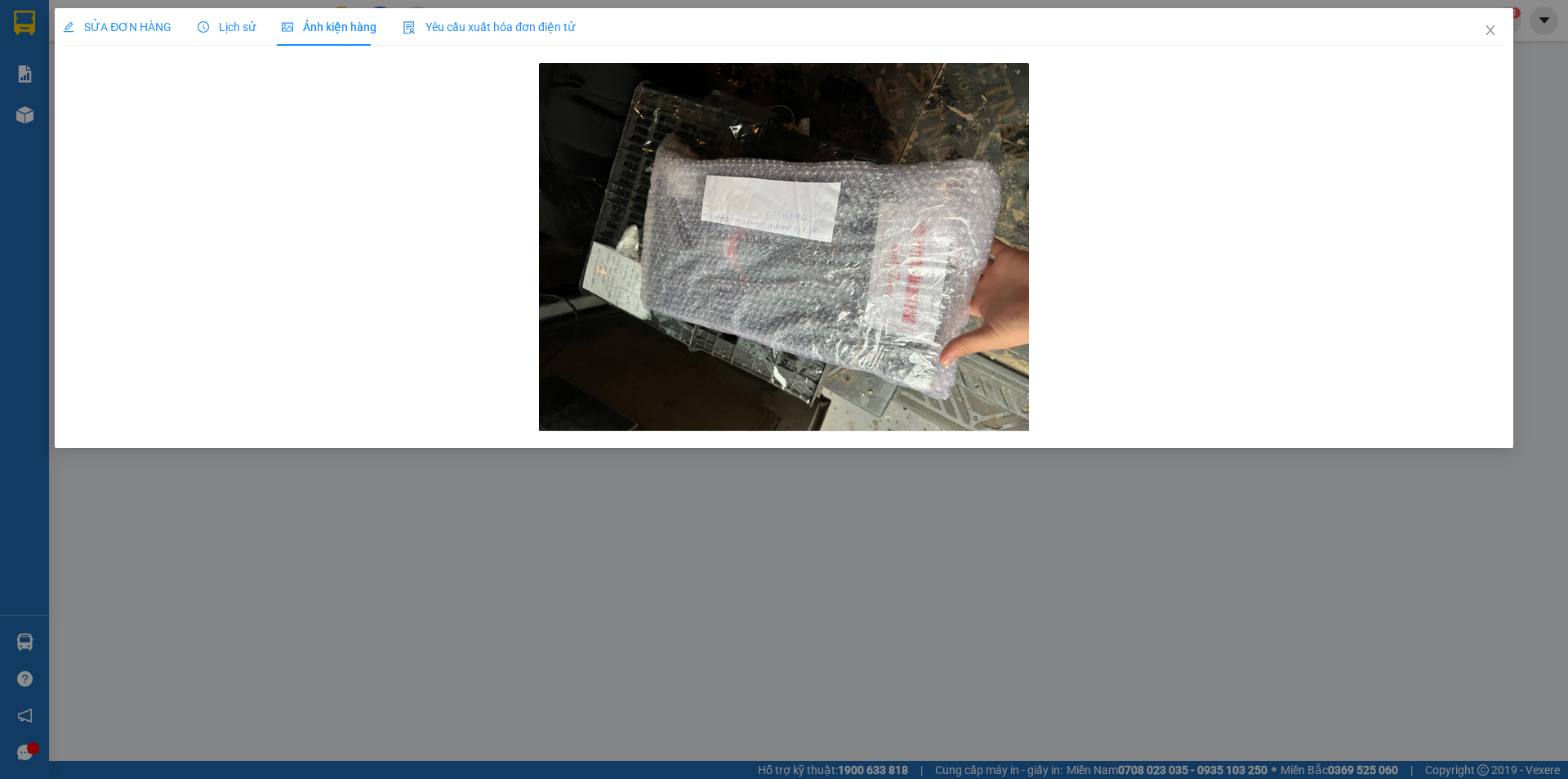
click at [221, 28] on span "Lịch sử" at bounding box center [226, 27] width 58 height 13
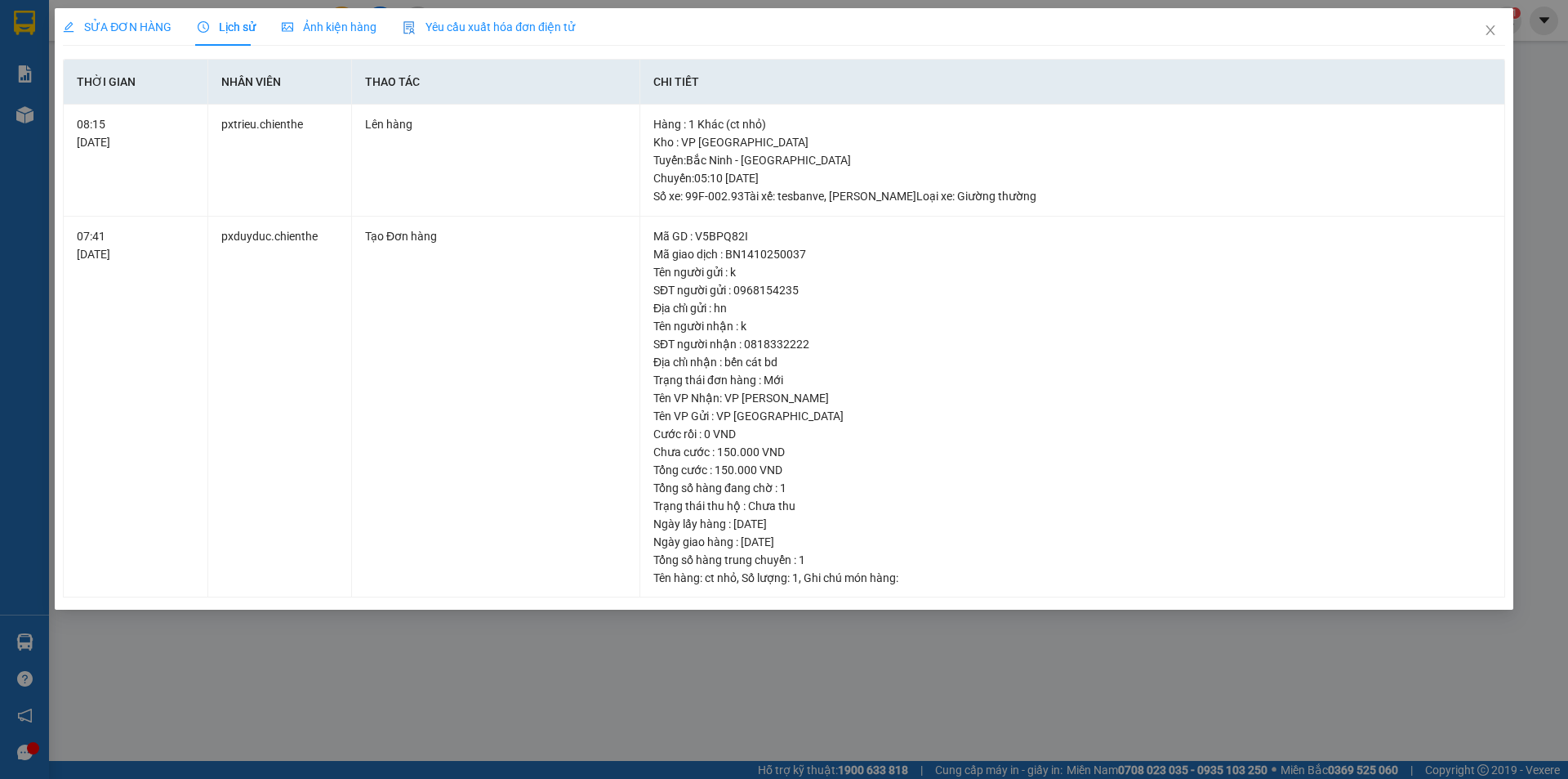
click at [338, 31] on span "Ảnh kiện hàng" at bounding box center [329, 27] width 95 height 13
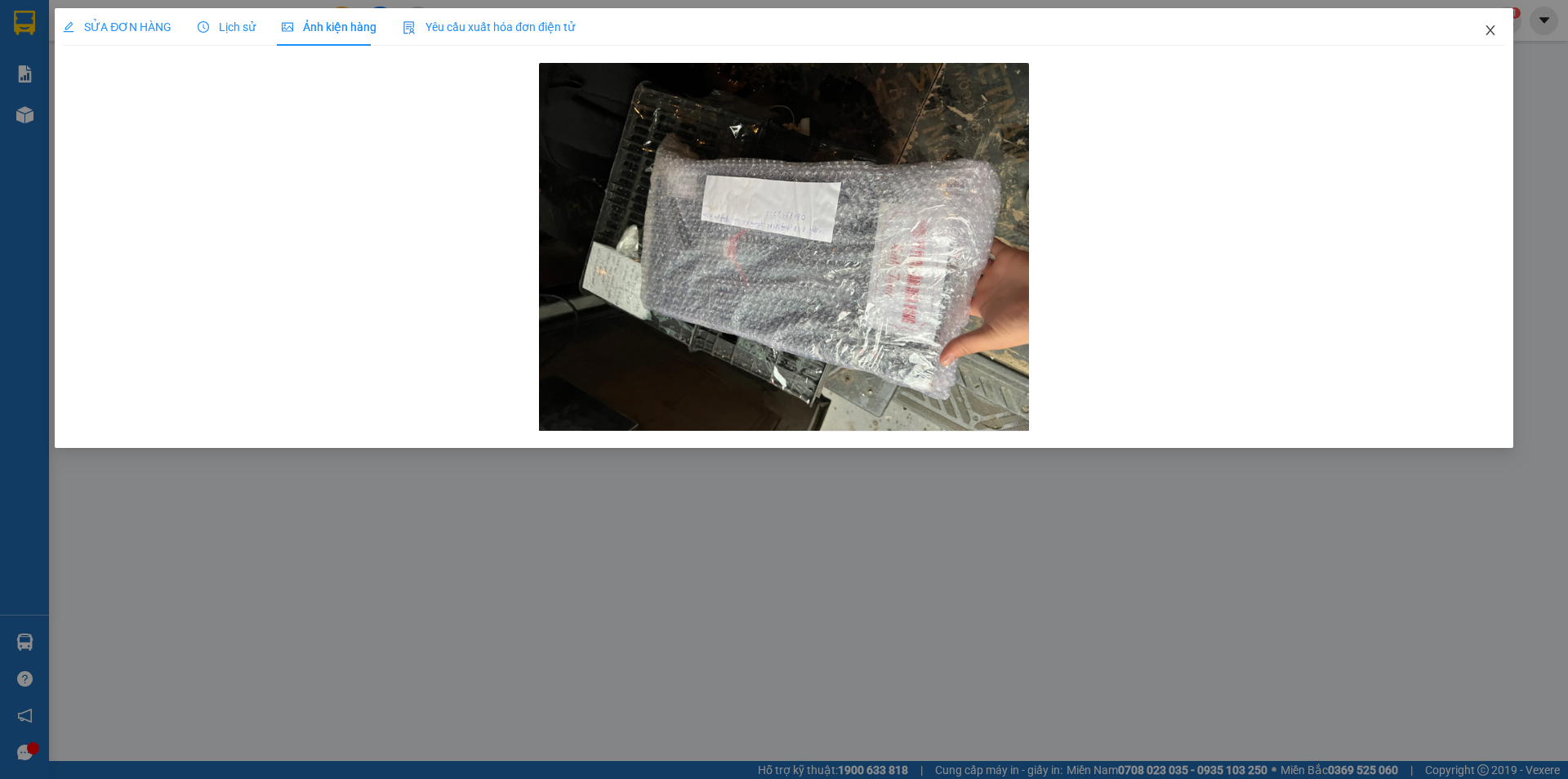
click at [1488, 33] on icon "close" at bounding box center [1490, 31] width 13 height 13
